Goal: Task Accomplishment & Management: Manage account settings

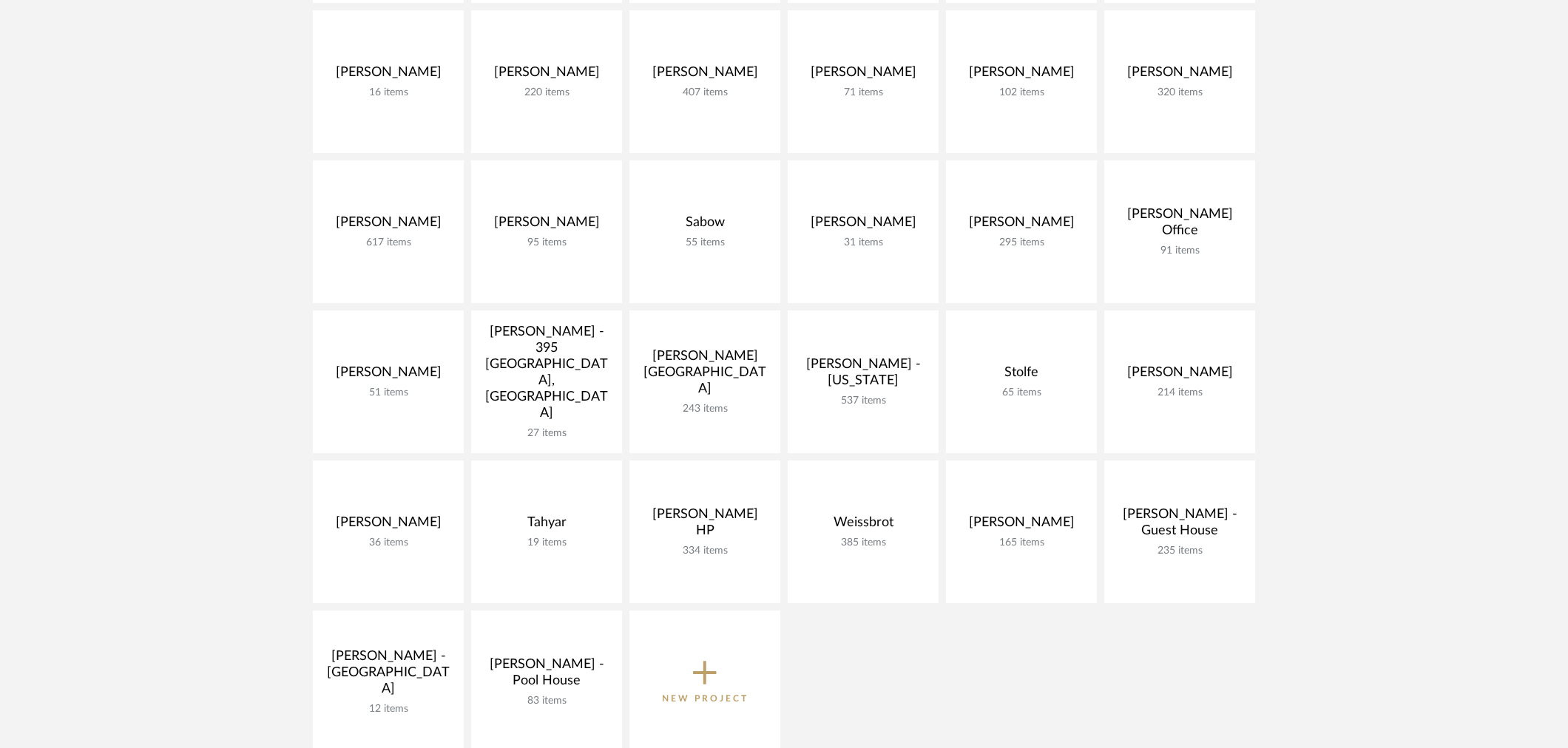
scroll to position [574, 0]
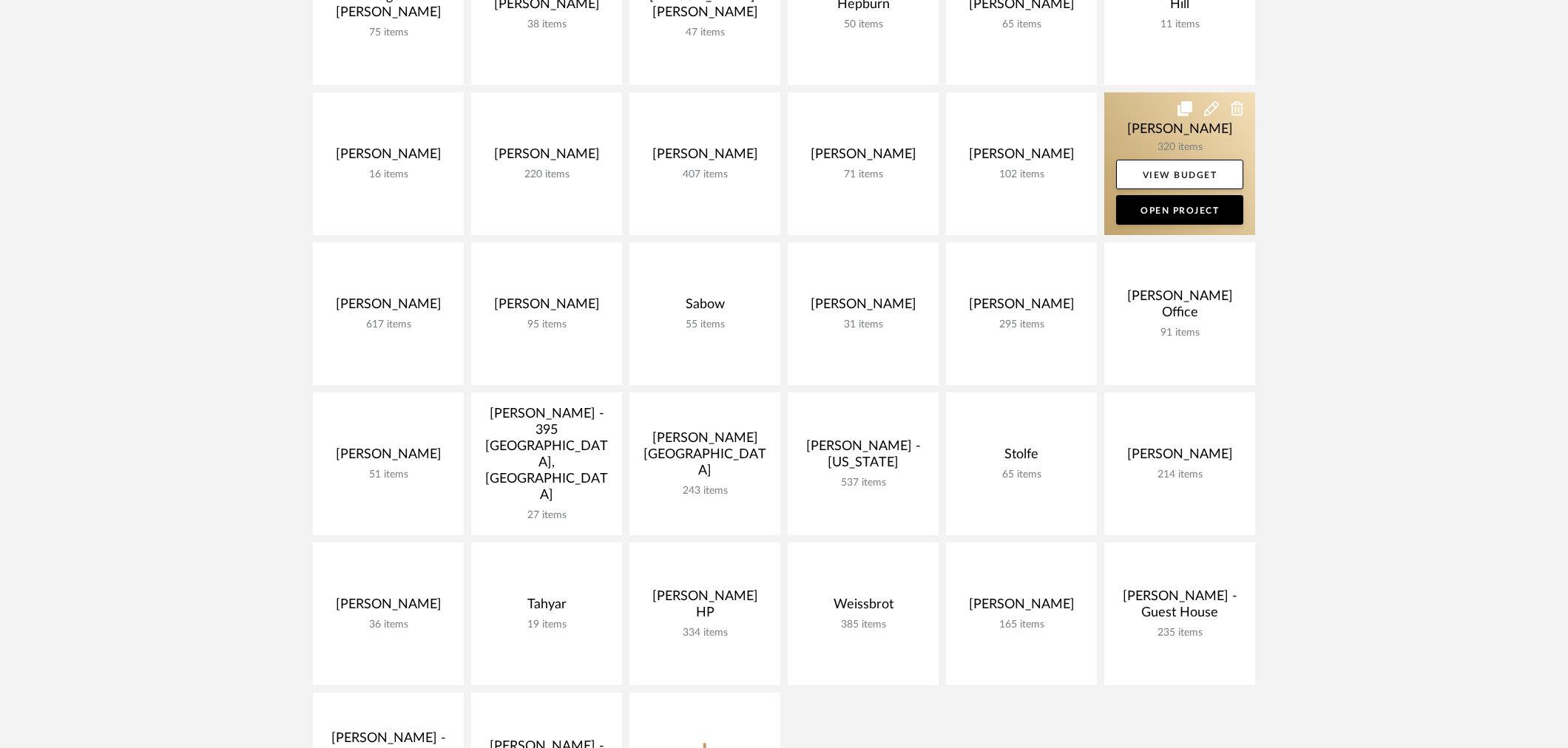
click at [1139, 109] on link at bounding box center [1180, 163] width 151 height 143
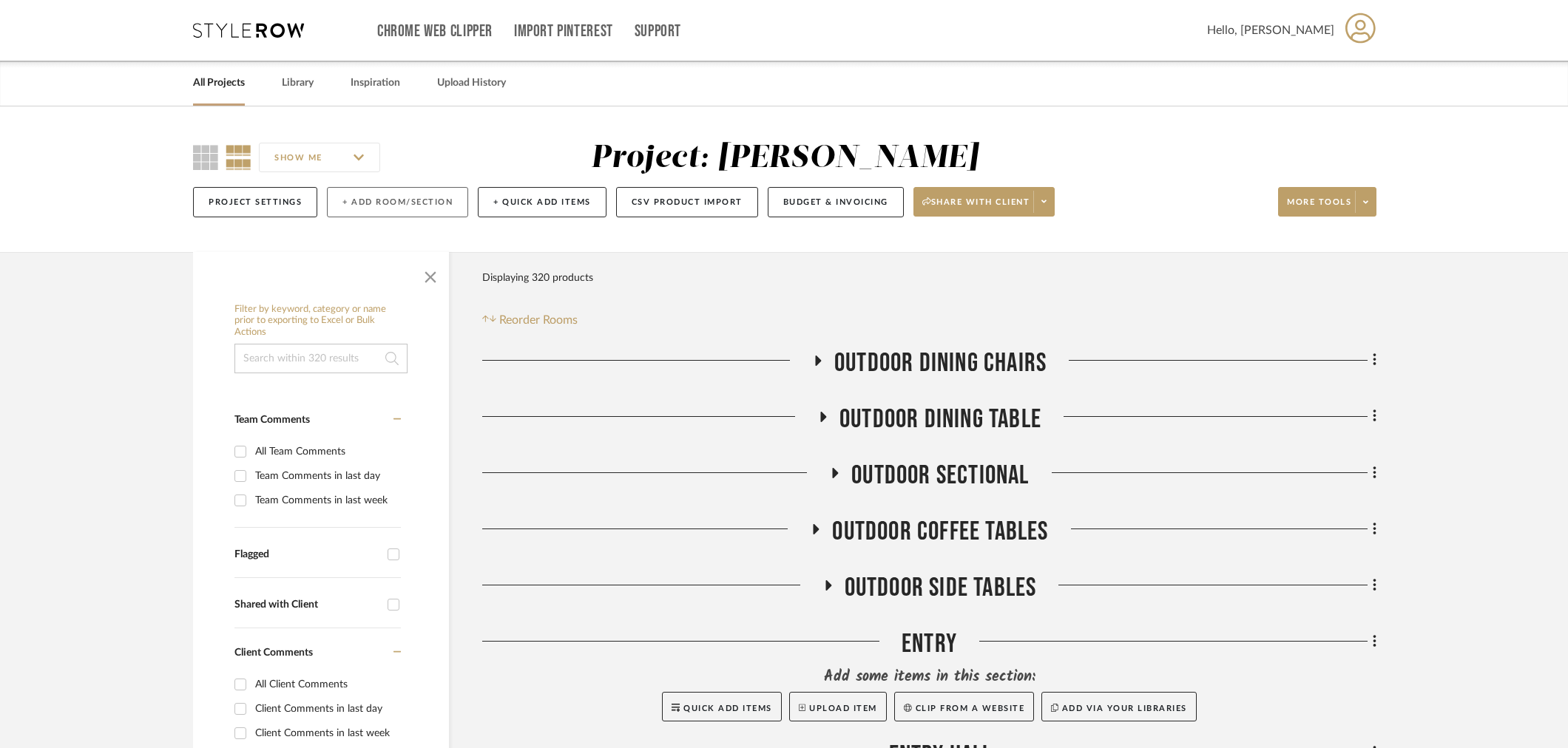
click at [408, 204] on button "+ Add Room/Section" at bounding box center [397, 202] width 141 height 30
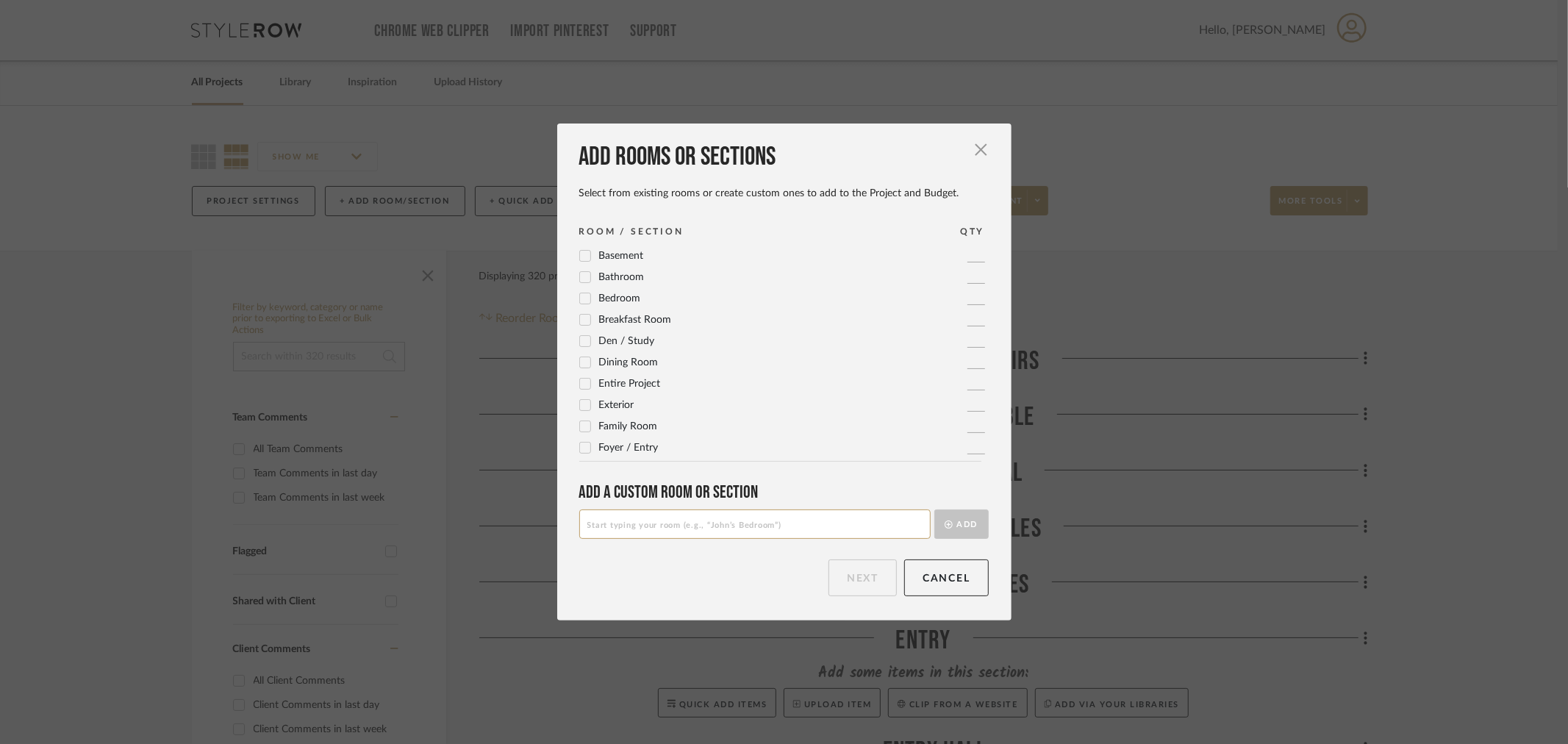
click at [685, 520] on input at bounding box center [754, 524] width 351 height 30
type input "Faux Trees"
click at [964, 525] on button "Add" at bounding box center [962, 524] width 54 height 30
click at [739, 528] on input at bounding box center [754, 524] width 351 height 30
type input "Coffee Table Accessories"
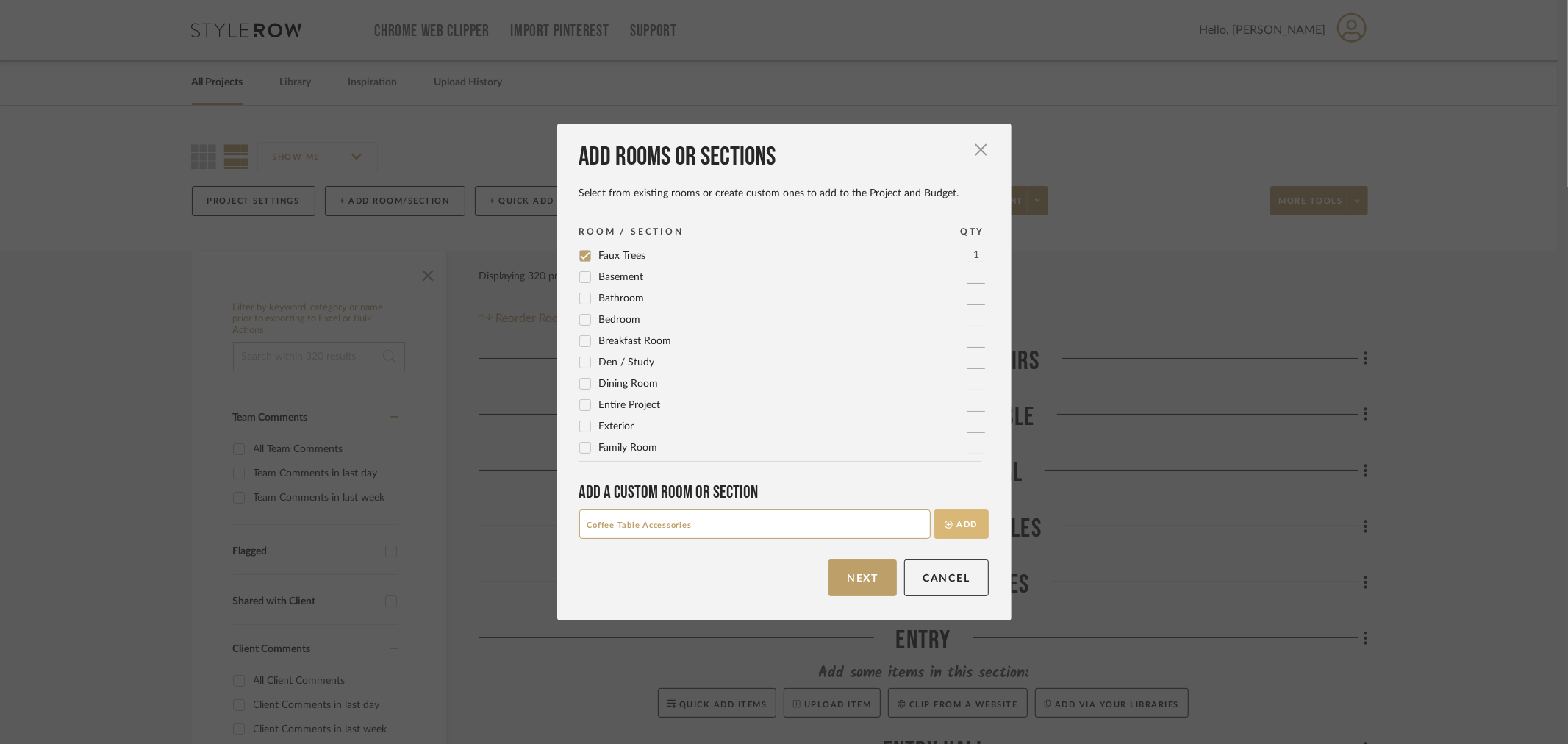
click at [959, 527] on button "Add" at bounding box center [962, 524] width 54 height 30
click at [788, 520] on input at bounding box center [754, 524] width 351 height 30
type input "Bar Shelf Accessories"
click at [945, 525] on icon "submit" at bounding box center [949, 525] width 9 height 9
click at [832, 530] on input at bounding box center [754, 524] width 351 height 30
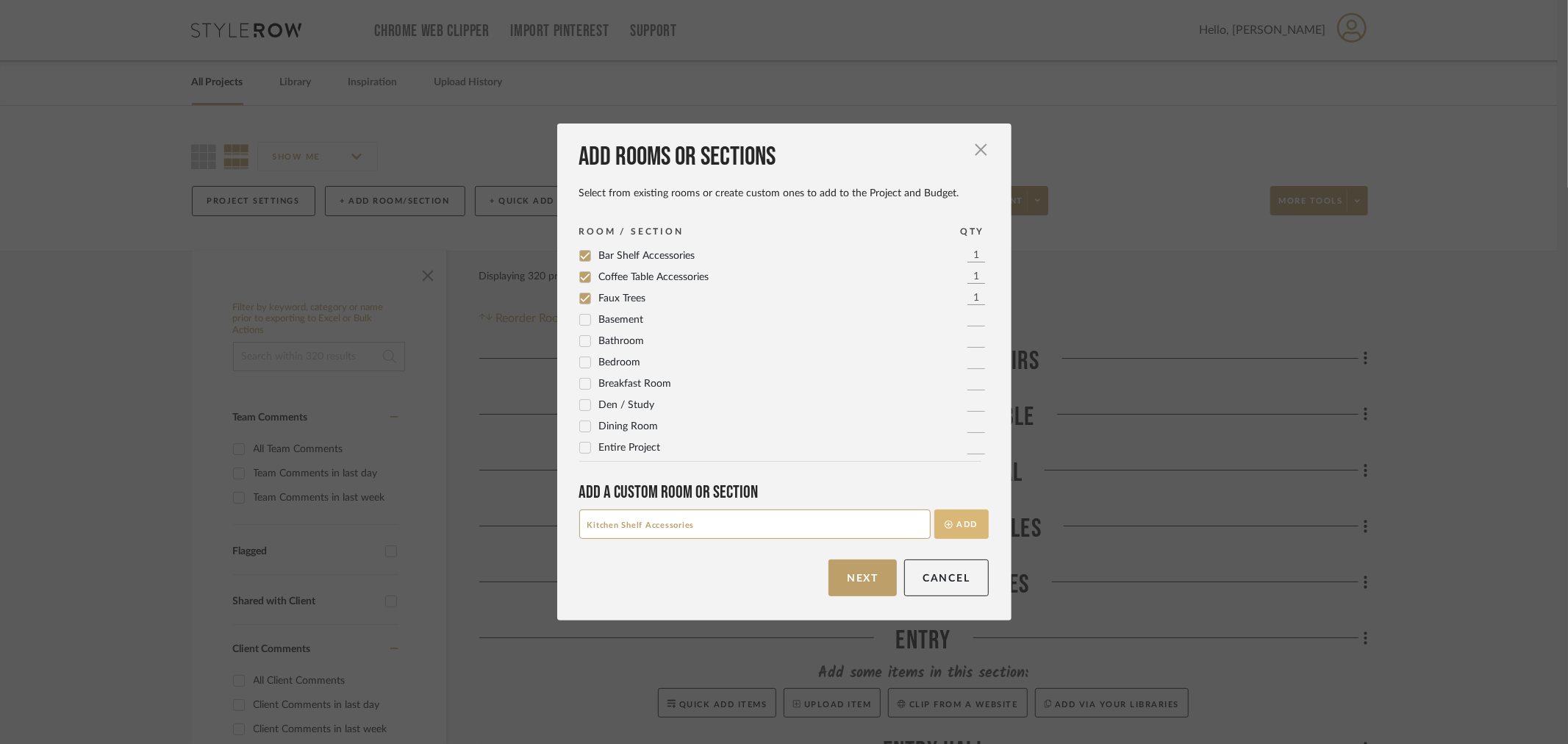
type input "Kitchen Shelf Accessories"
click at [935, 518] on button "Add" at bounding box center [962, 524] width 54 height 30
click at [827, 528] on input at bounding box center [754, 524] width 351 height 30
type input "Primary Bedroom Accents"
click at [945, 522] on icon "submit" at bounding box center [949, 525] width 9 height 9
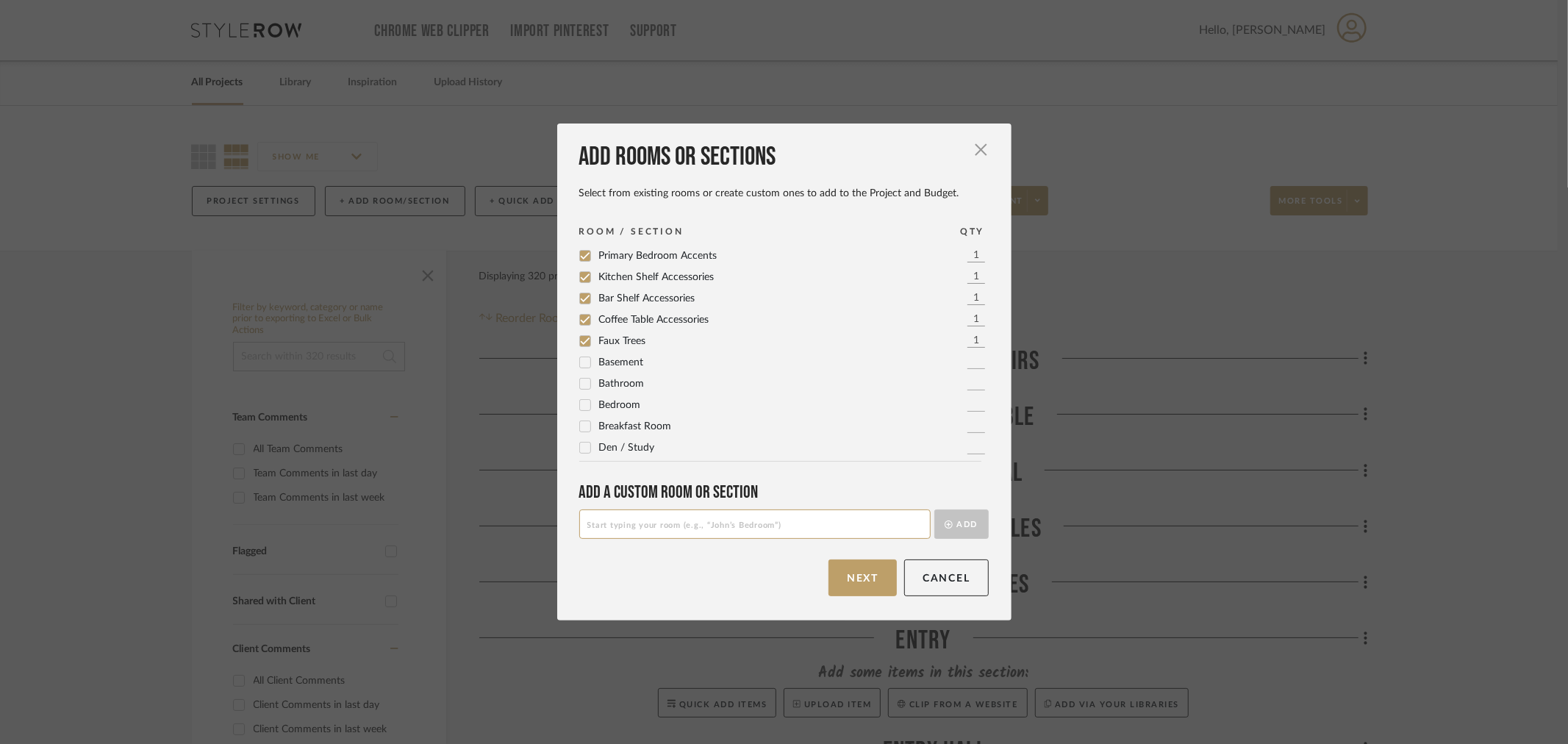
click at [842, 531] on input at bounding box center [754, 524] width 351 height 30
type input "Dining Table Center Piece"
click at [945, 525] on icon "submit" at bounding box center [949, 525] width 9 height 9
click at [807, 531] on input at bounding box center [754, 524] width 351 height 30
type input "Sectional Shelf Accessories"
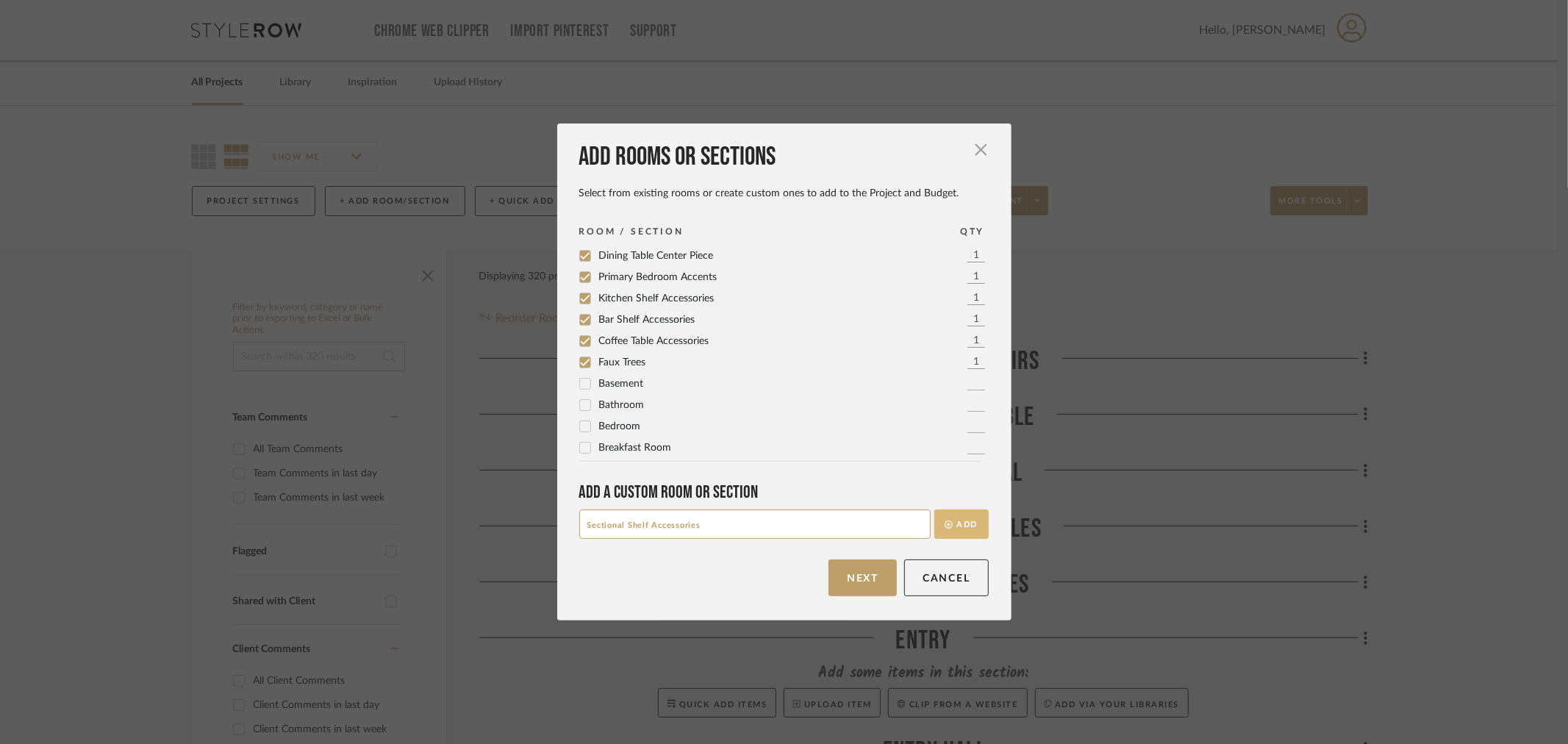
click at [956, 523] on button "Add" at bounding box center [962, 524] width 54 height 30
click at [783, 523] on input at bounding box center [754, 524] width 351 height 30
type input "Office Upper Shelf Accessories"
click at [946, 524] on button "Add" at bounding box center [962, 524] width 54 height 30
click at [857, 575] on button "Next" at bounding box center [862, 577] width 68 height 37
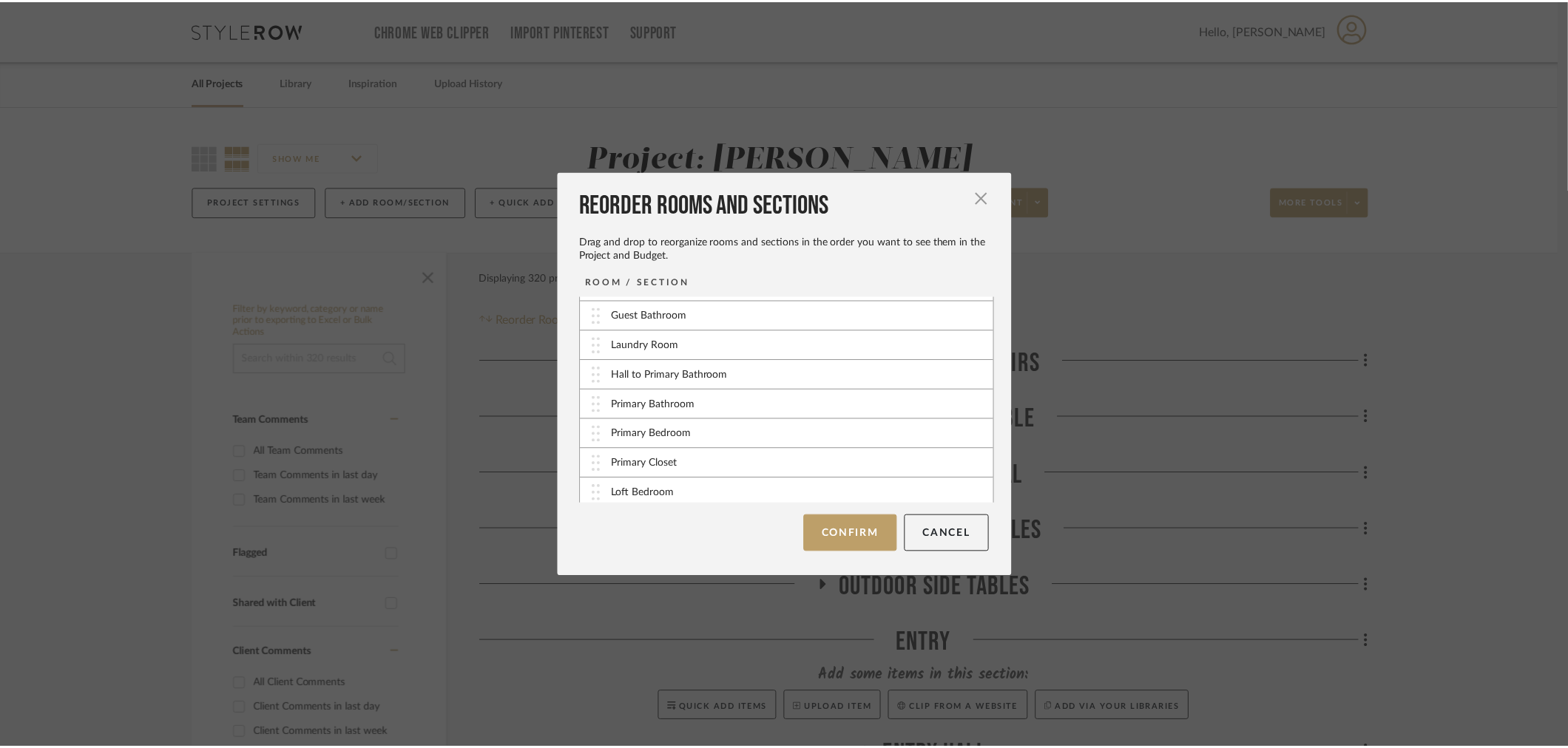
scroll to position [712, 0]
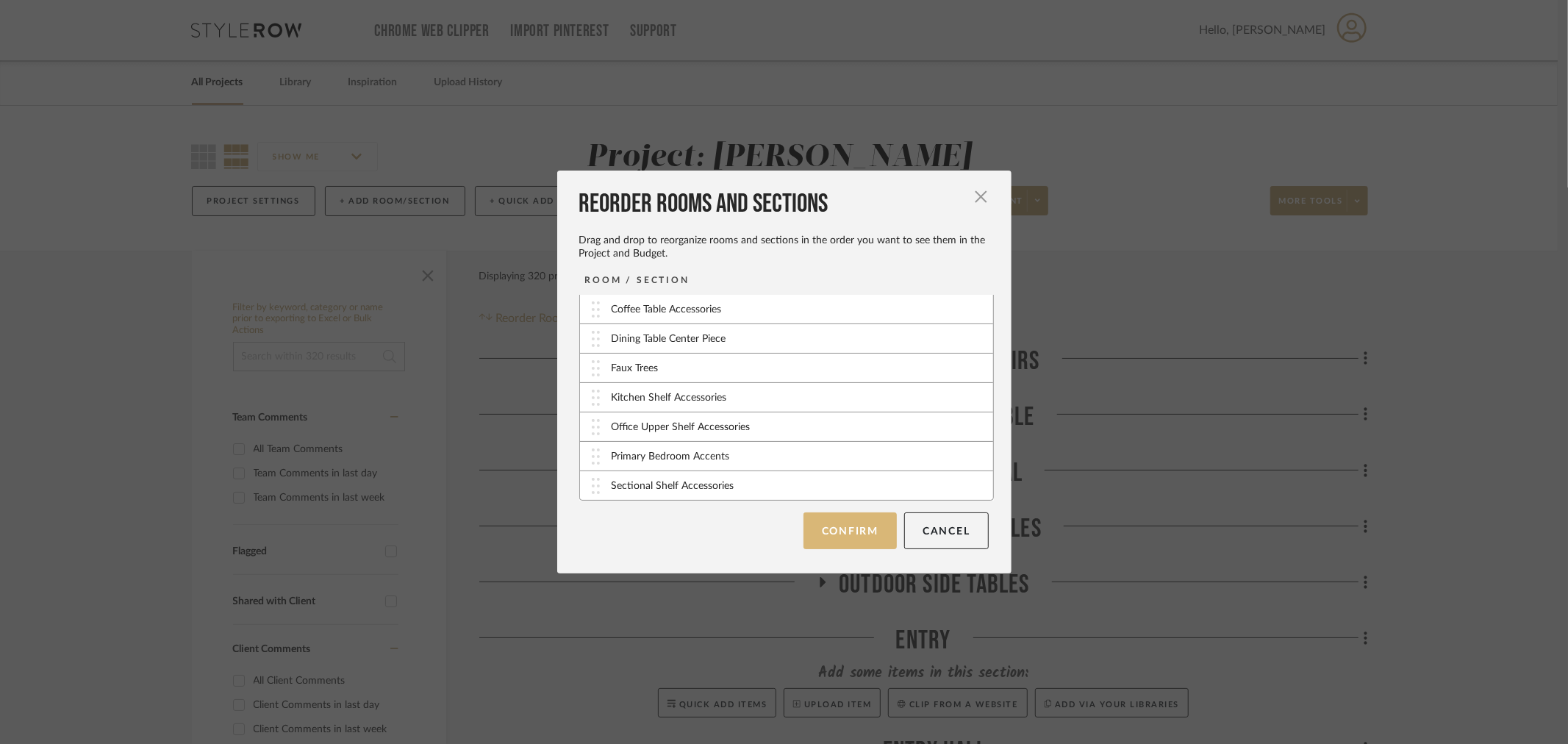
click at [853, 537] on button "Confirm" at bounding box center [850, 531] width 94 height 37
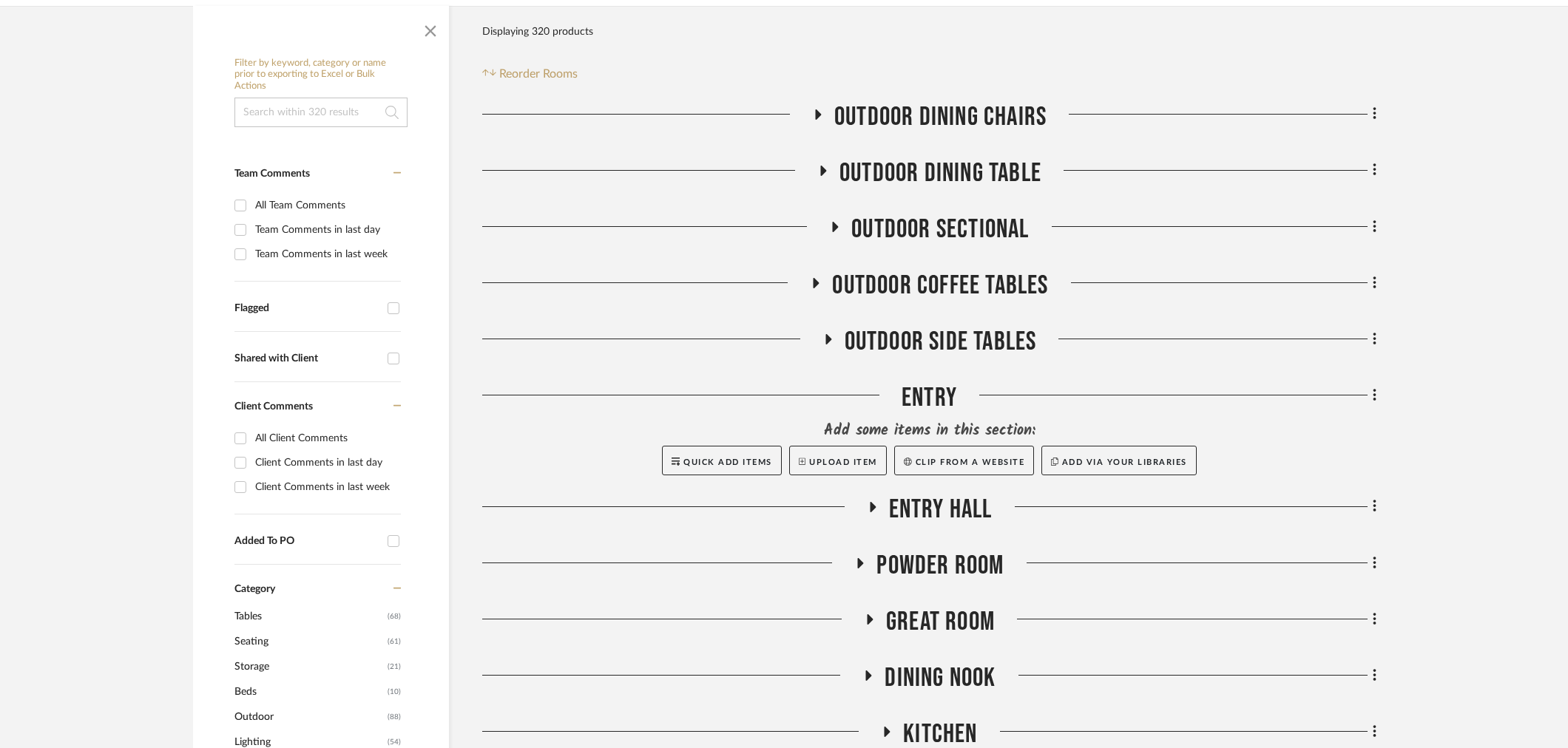
scroll to position [328, 0]
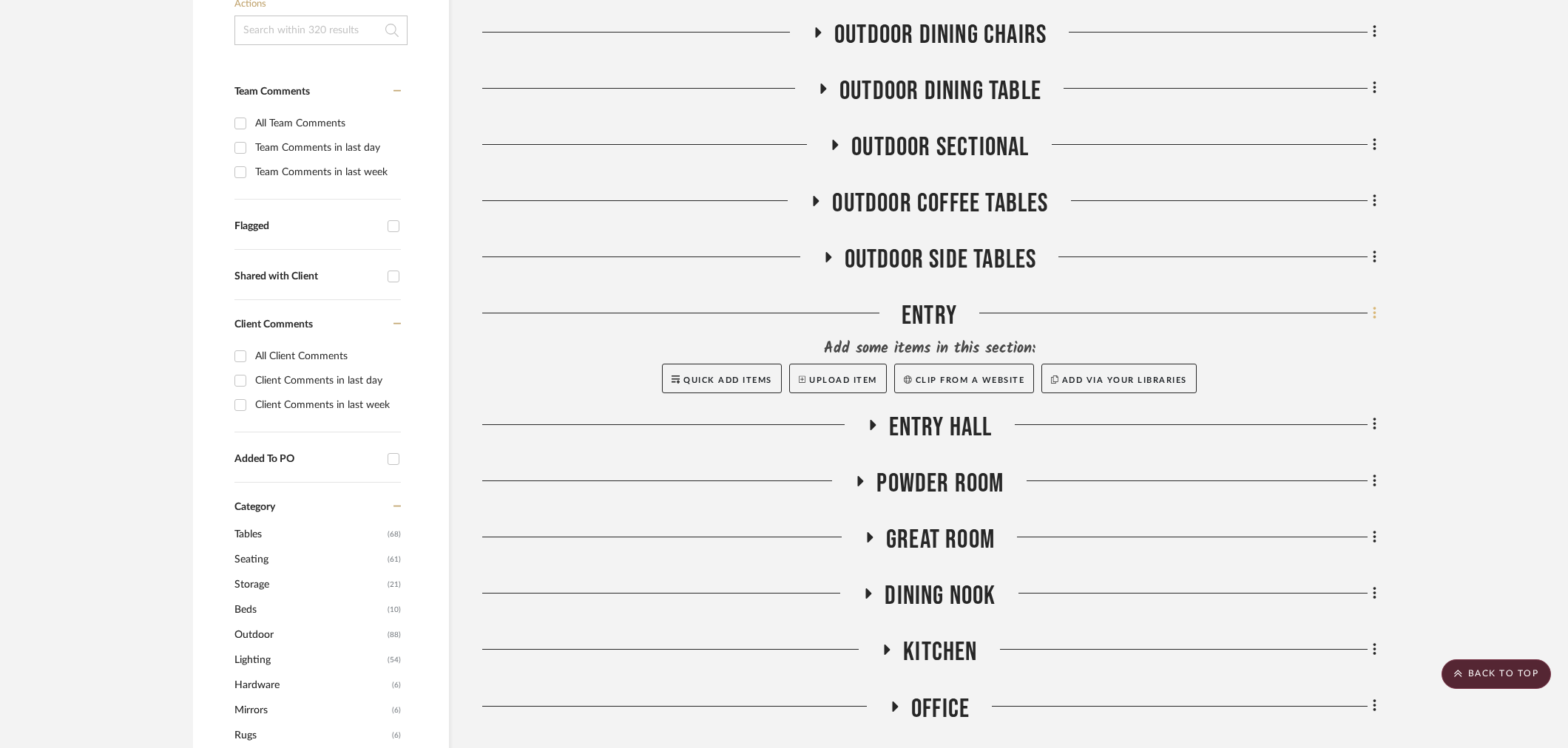
click at [1372, 310] on icon at bounding box center [1374, 313] width 4 height 16
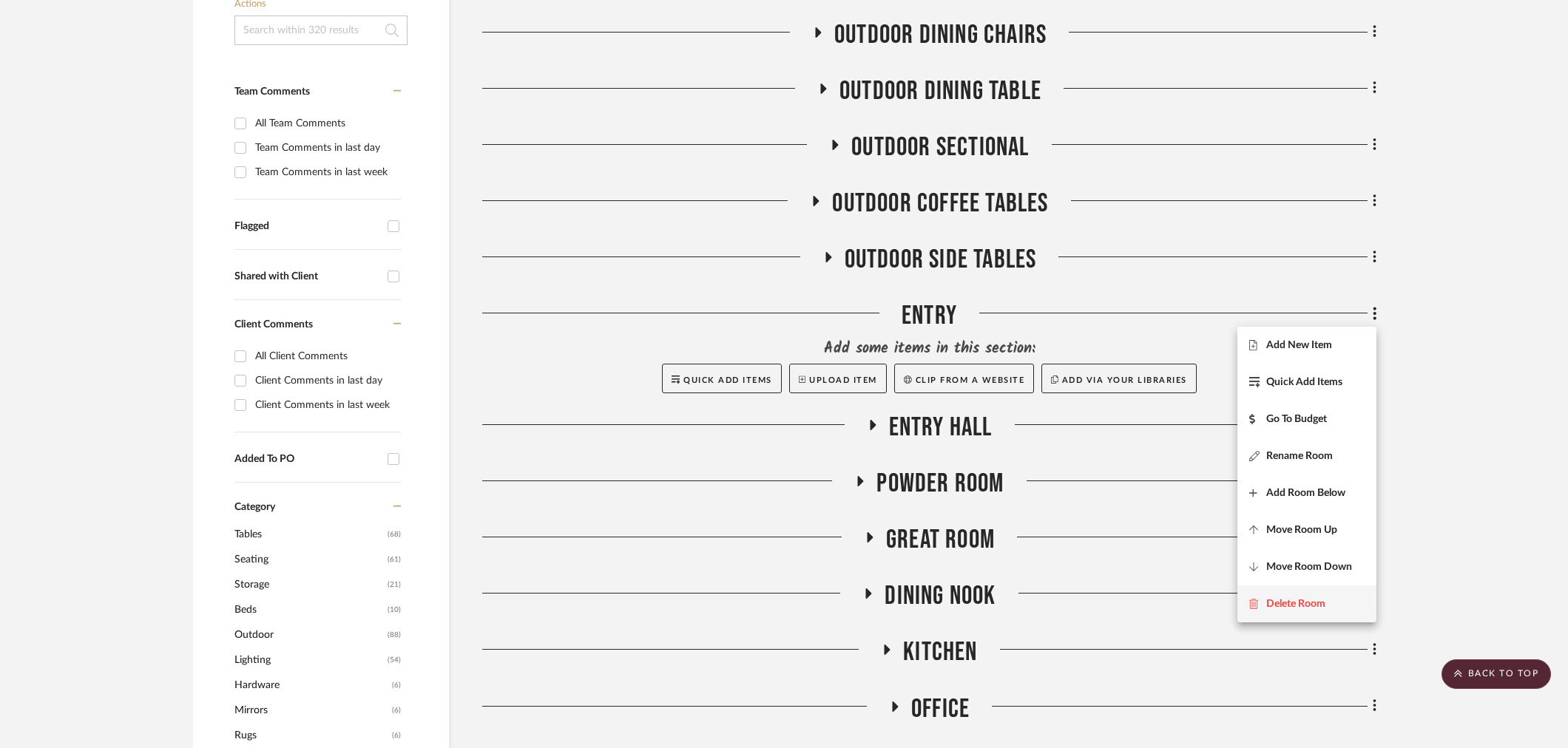
click at [1307, 600] on span "Delete Room" at bounding box center [1295, 604] width 59 height 13
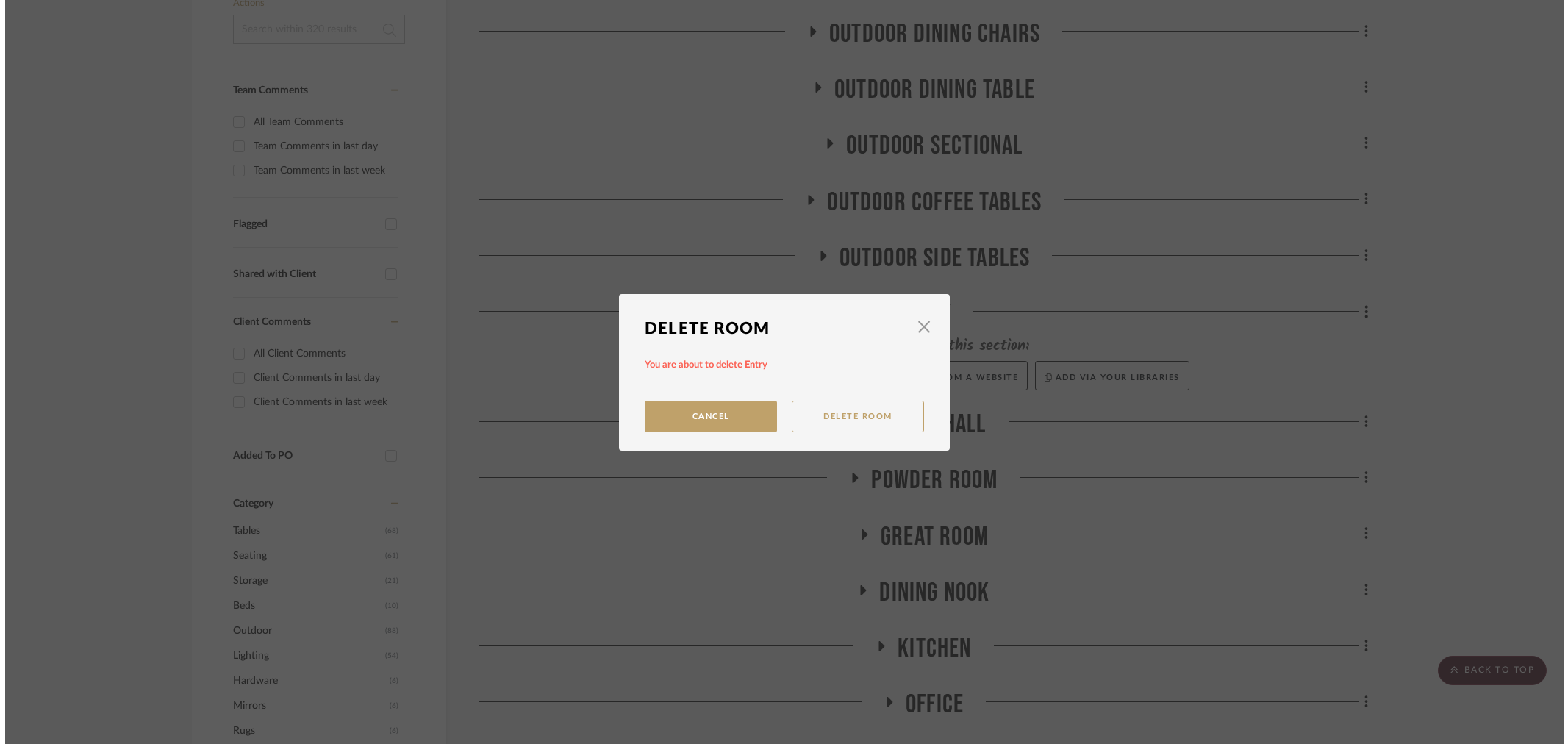
scroll to position [0, 0]
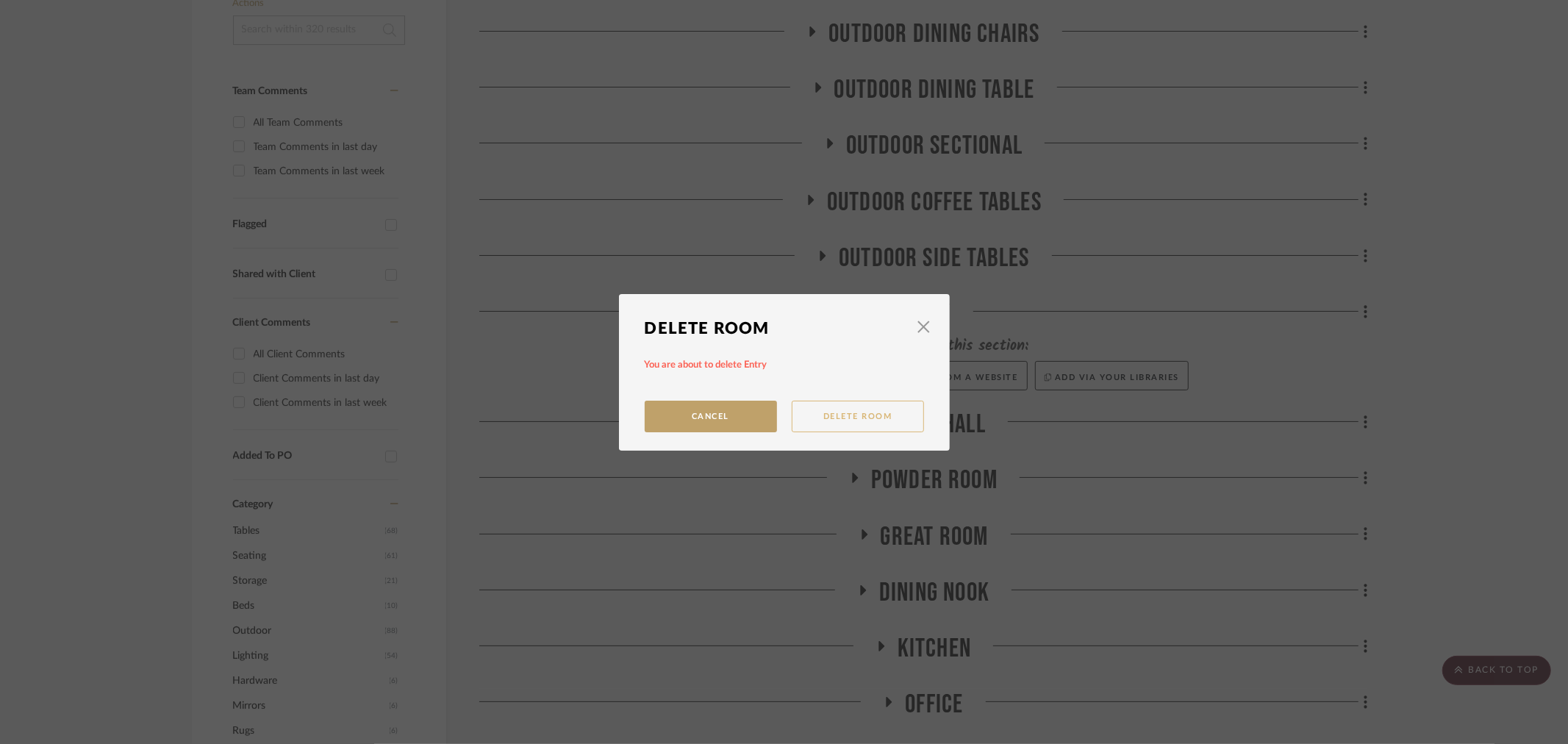
click at [847, 408] on button "Delete Room" at bounding box center [858, 416] width 133 height 31
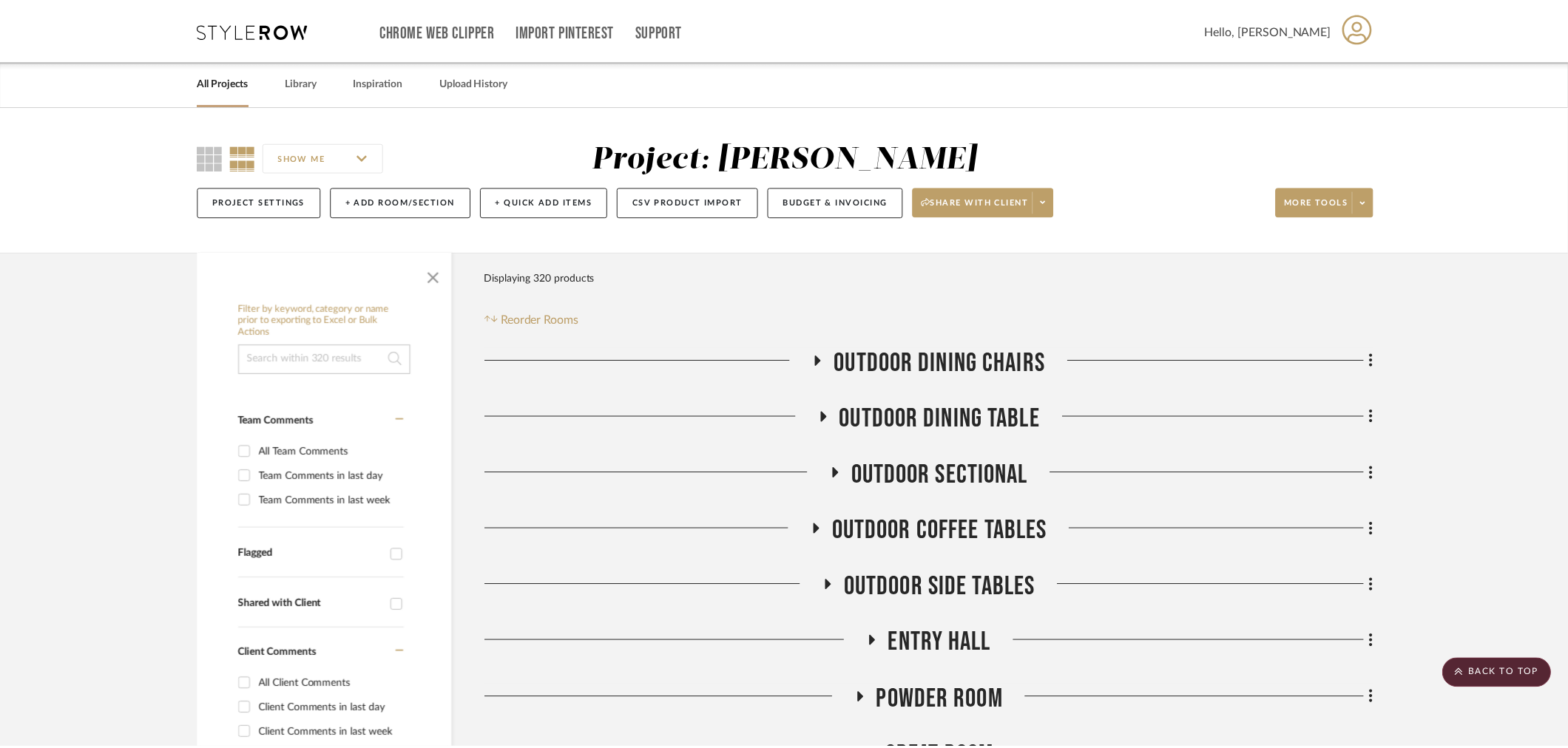
scroll to position [328, 0]
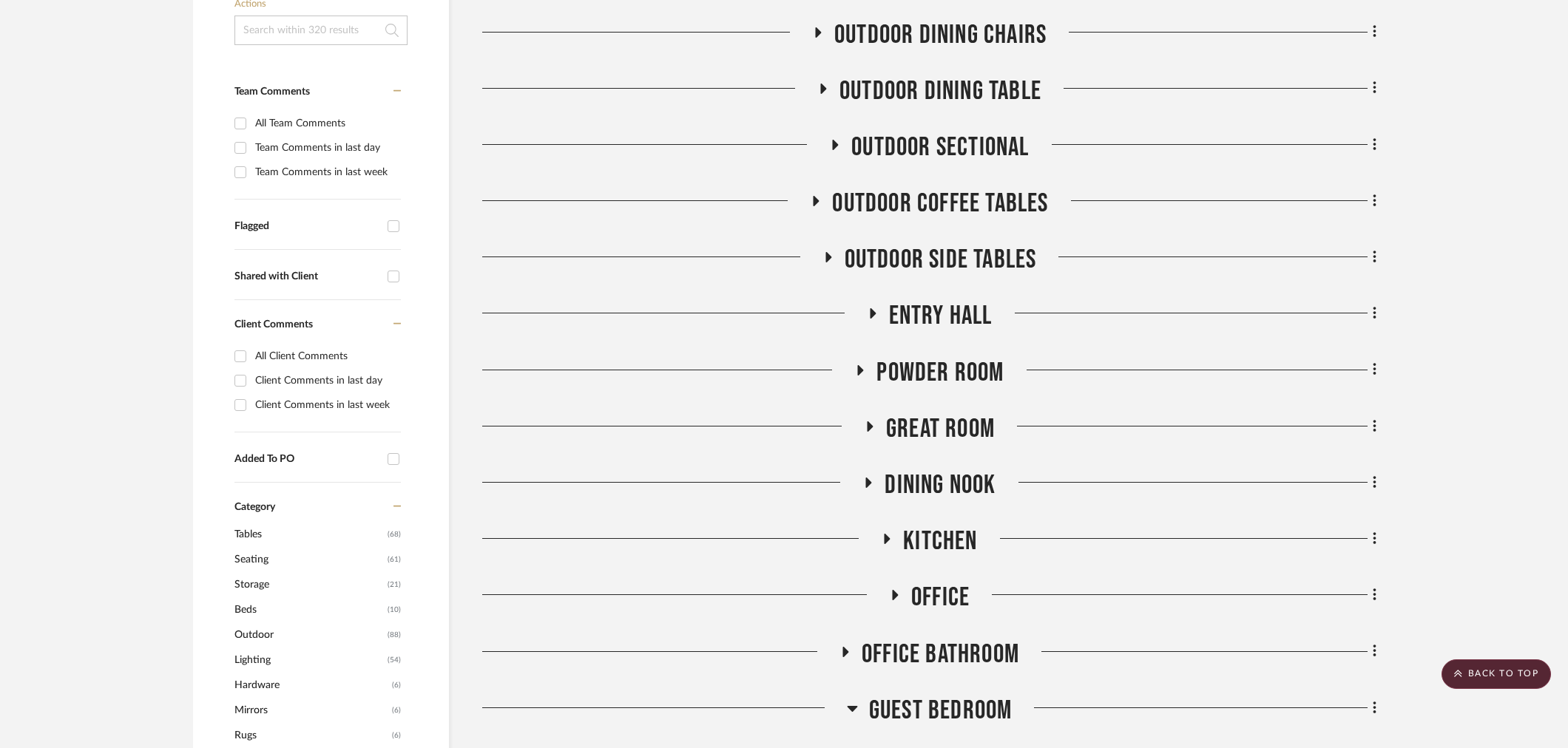
click at [962, 303] on span "Entry Hall" at bounding box center [940, 315] width 104 height 32
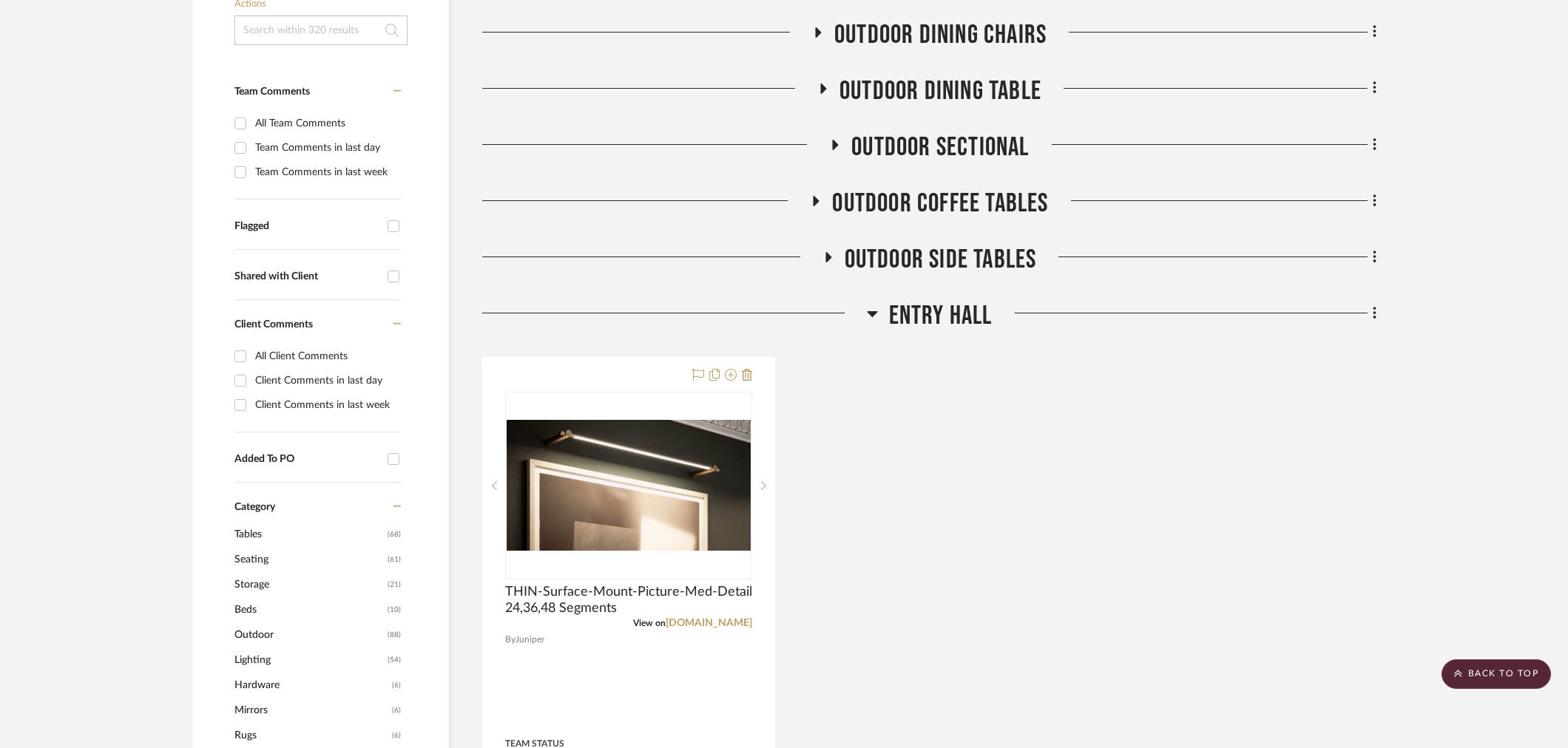
click at [962, 303] on span "Entry Hall" at bounding box center [940, 315] width 104 height 32
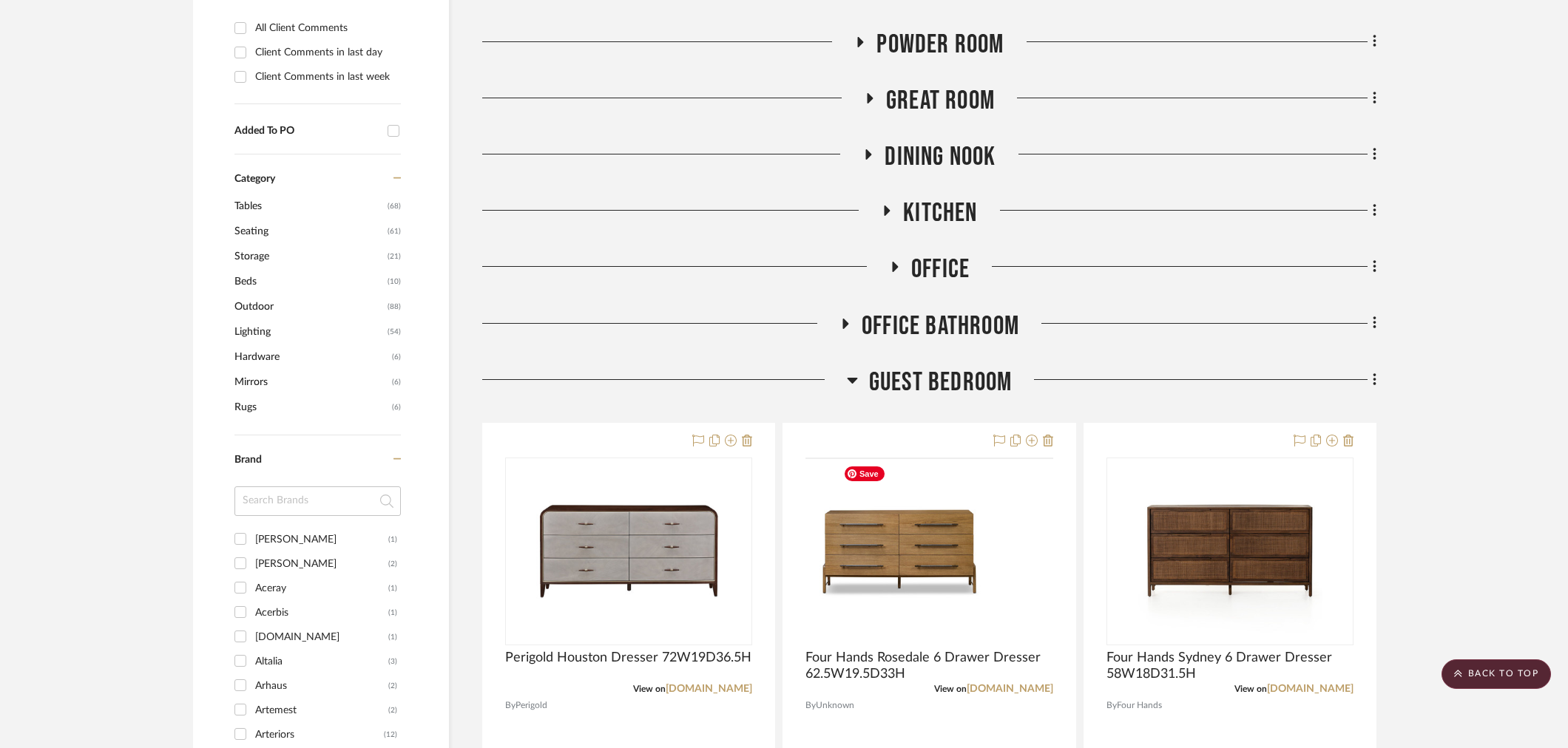
scroll to position [739, 0]
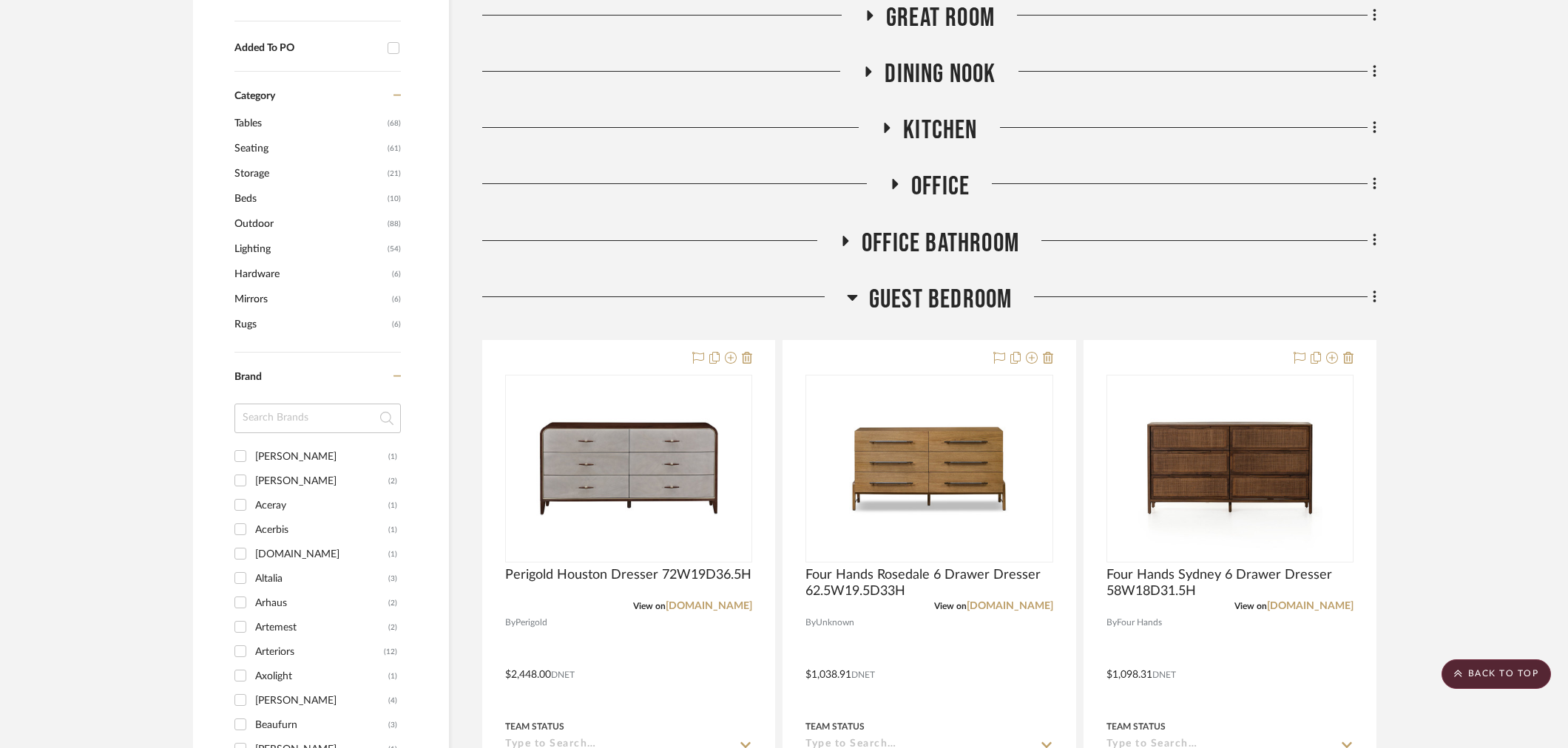
click at [967, 288] on span "Guest Bedroom" at bounding box center [941, 299] width 144 height 32
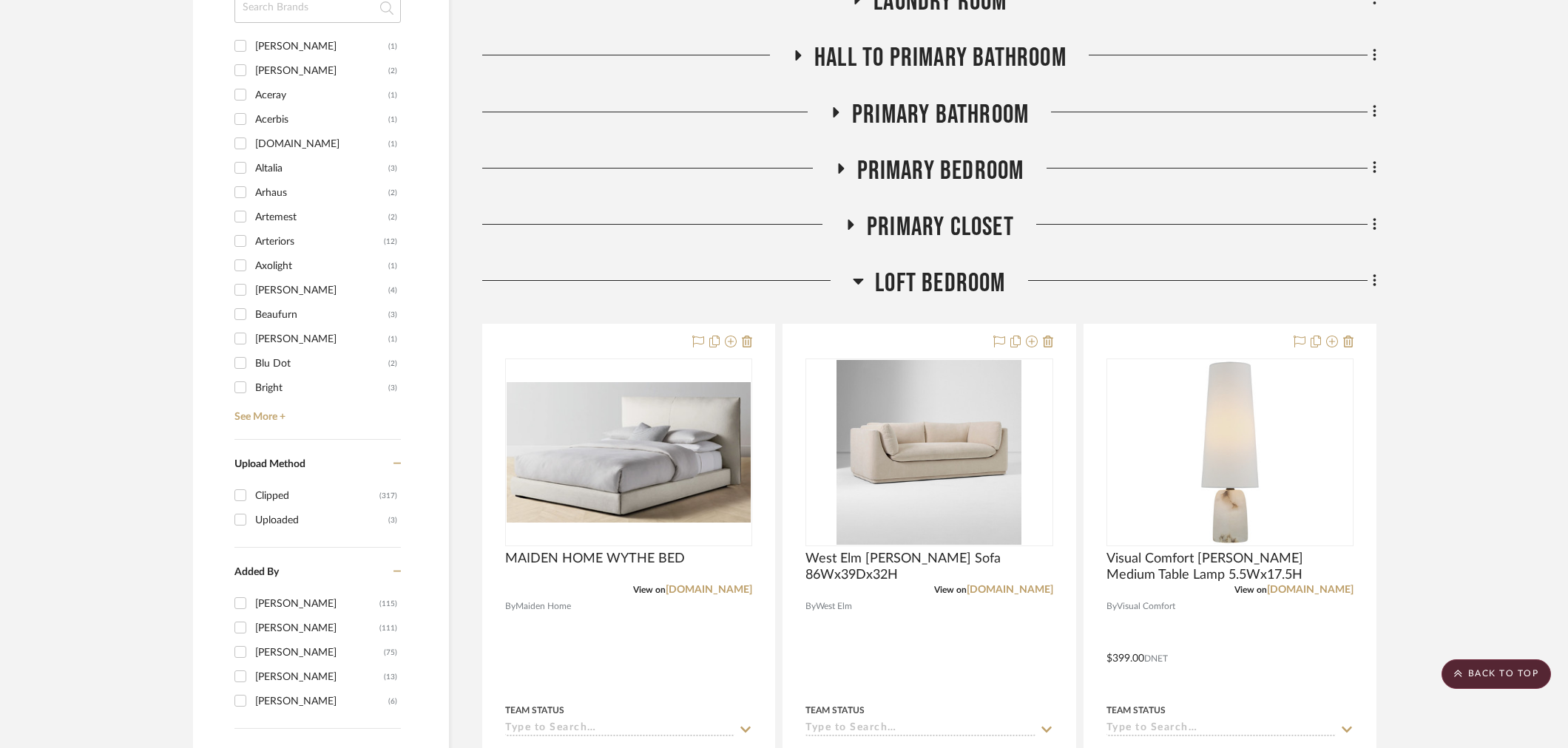
scroll to position [1231, 0]
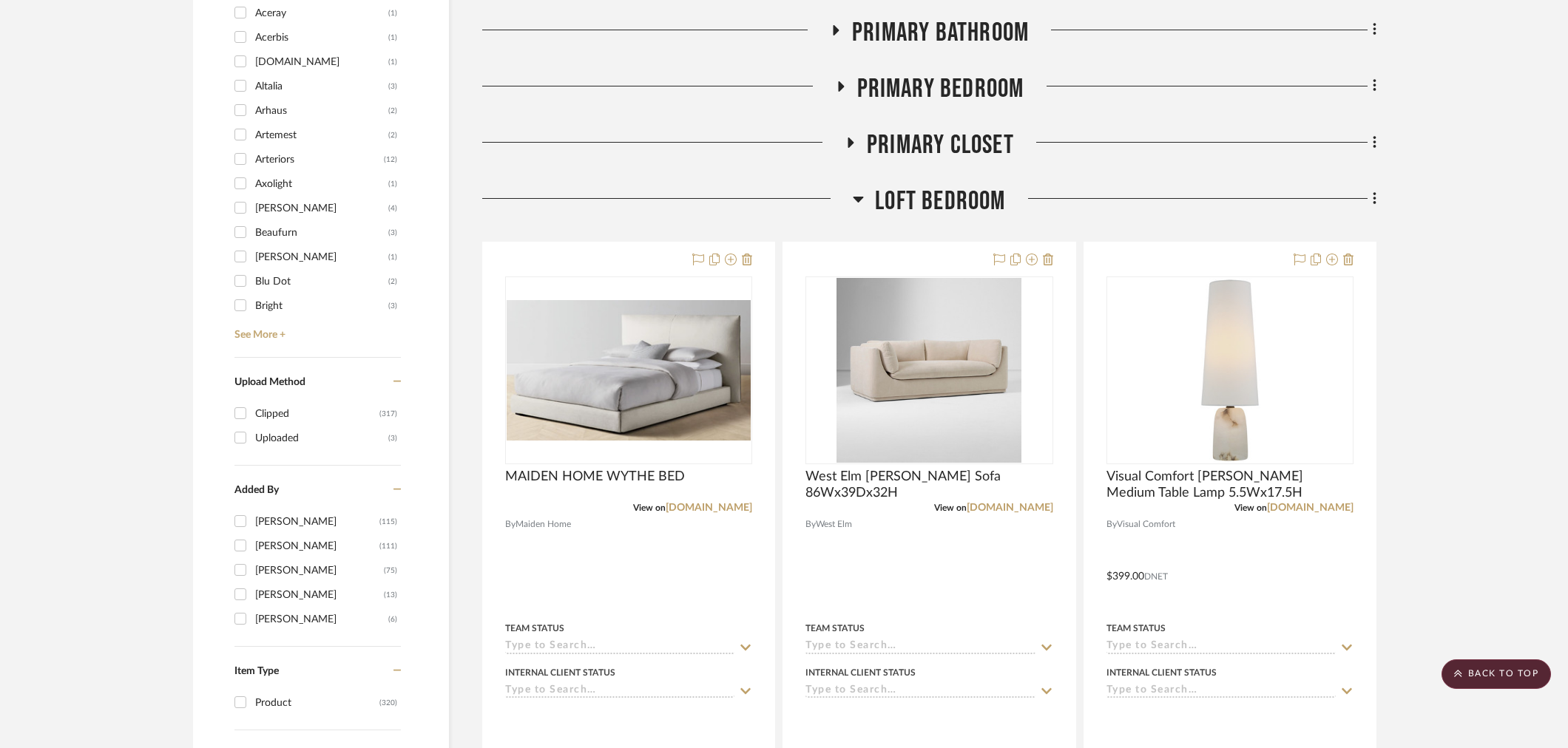
click at [958, 200] on span "Loft Bedroom" at bounding box center [940, 201] width 130 height 32
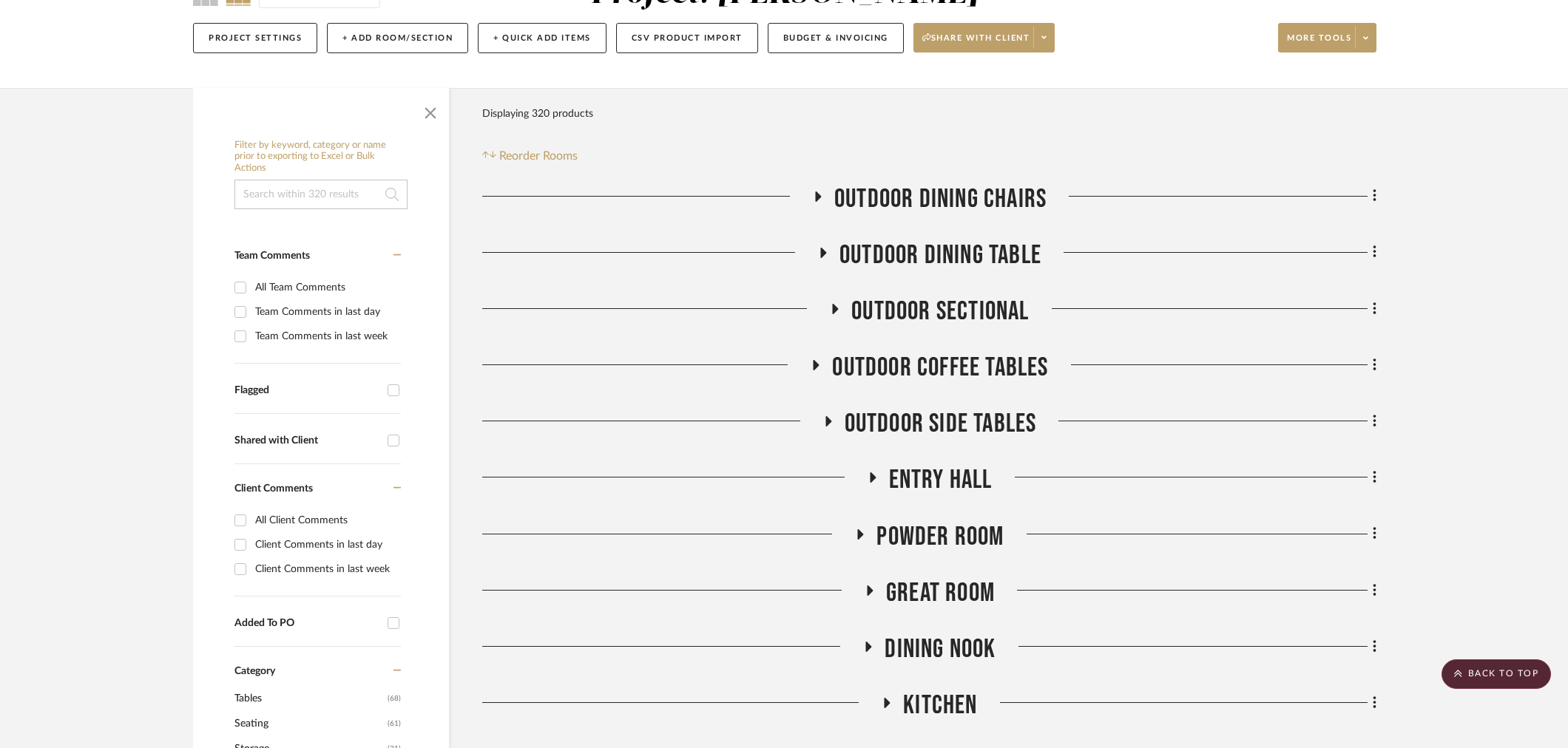
scroll to position [0, 0]
